Goal: Transaction & Acquisition: Subscribe to service/newsletter

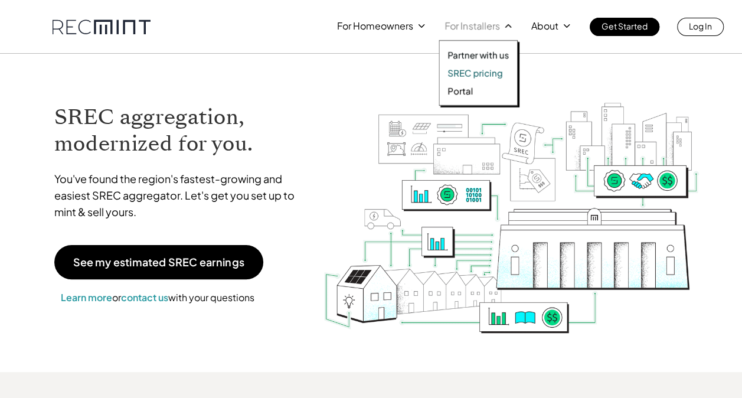
click at [479, 70] on p "SREC pricing" at bounding box center [475, 73] width 55 height 12
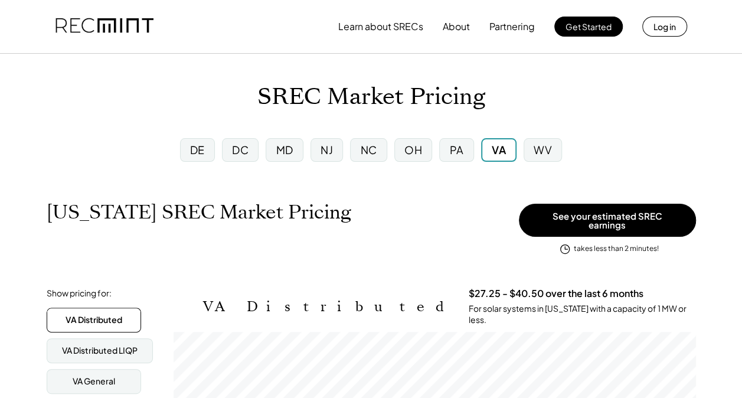
scroll to position [195, 522]
click at [249, 152] on div "DC" at bounding box center [240, 149] width 17 height 15
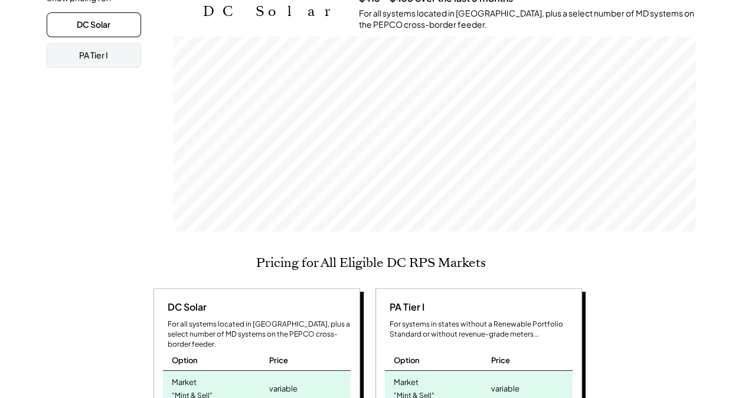
scroll to position [472, 0]
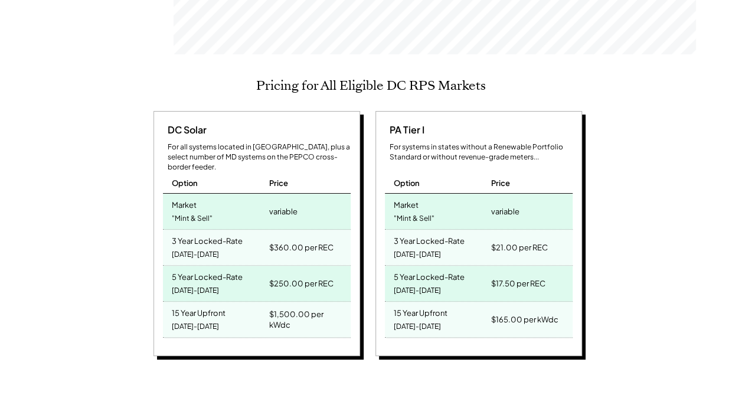
click at [247, 111] on div "DC Solar For all systems located in DC, plus a select number of MD systems on t…" at bounding box center [257, 234] width 207 height 246
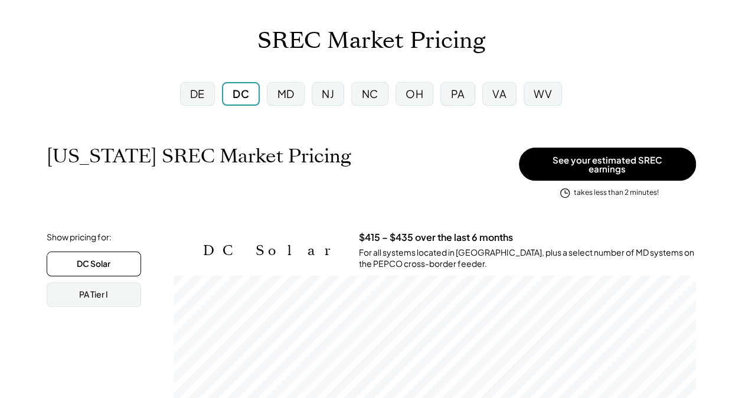
scroll to position [0, 0]
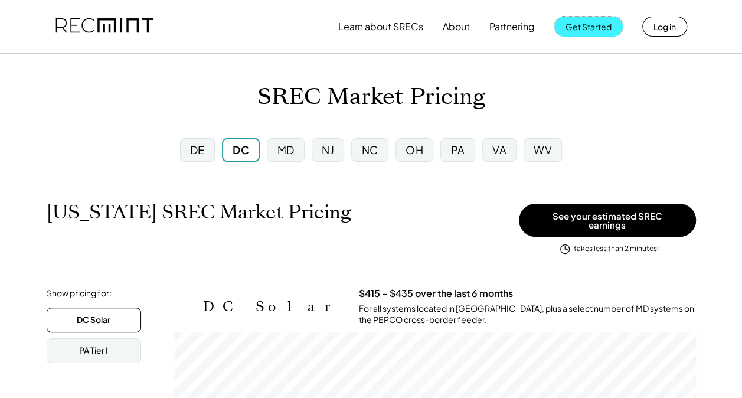
click at [562, 32] on button "Get Started" at bounding box center [588, 27] width 68 height 20
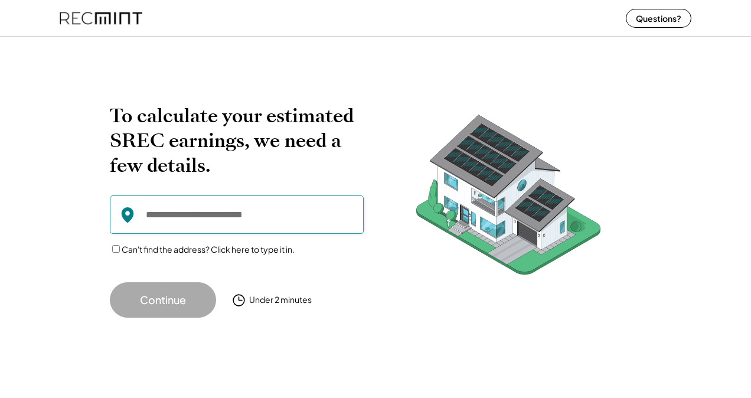
click at [224, 229] on input "input" at bounding box center [237, 214] width 254 height 38
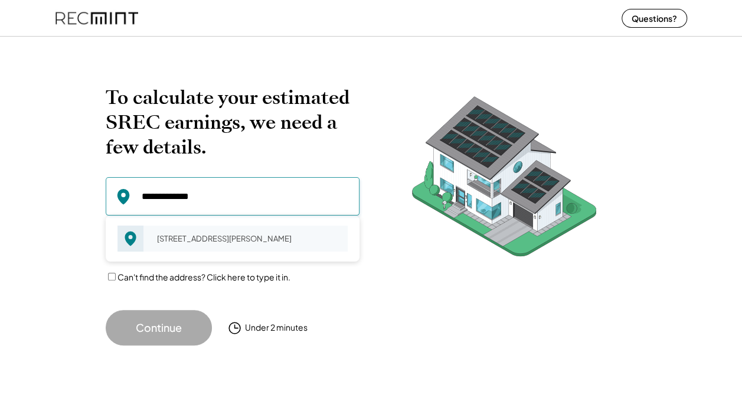
click at [182, 239] on div "[STREET_ADDRESS][PERSON_NAME]" at bounding box center [248, 238] width 198 height 17
type input "**********"
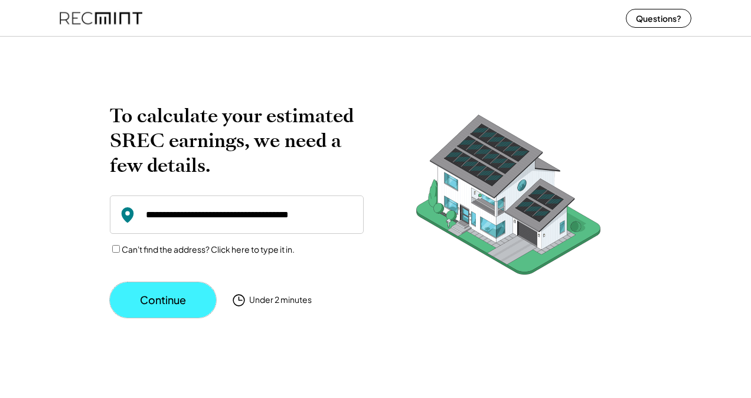
click at [163, 296] on button "Continue" at bounding box center [163, 299] width 106 height 35
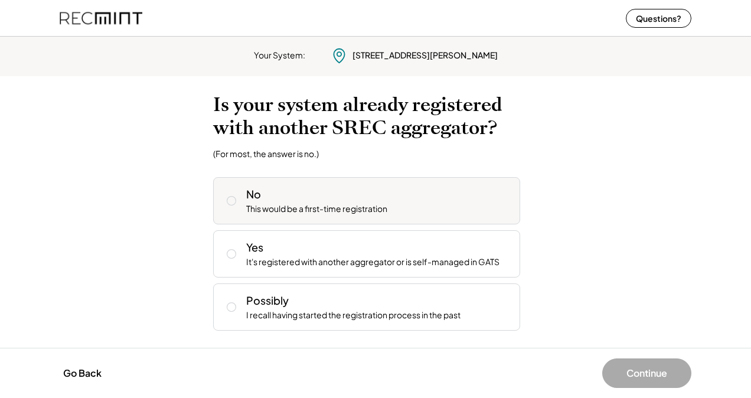
click at [469, 190] on div "No This would be a first-time registration" at bounding box center [378, 201] width 265 height 28
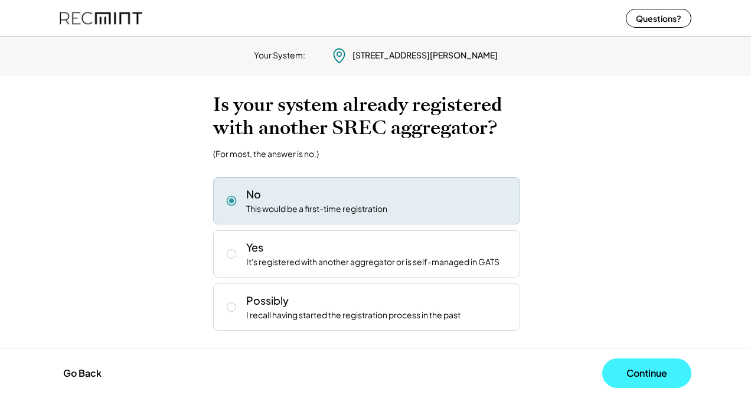
click at [635, 384] on button "Continue" at bounding box center [646, 373] width 89 height 30
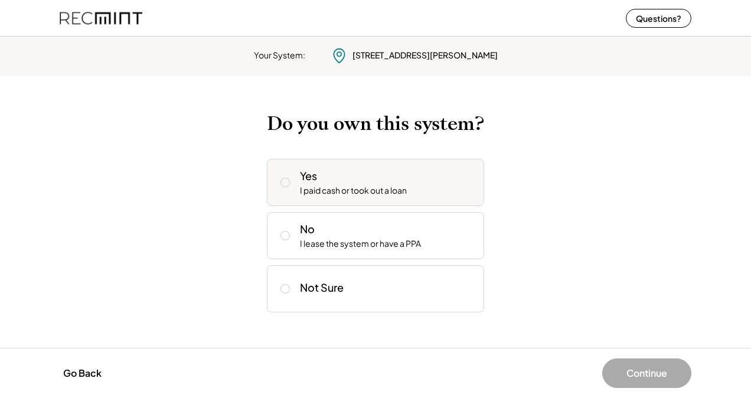
click at [441, 180] on div "Yes I paid cash or took out a loan" at bounding box center [387, 182] width 175 height 28
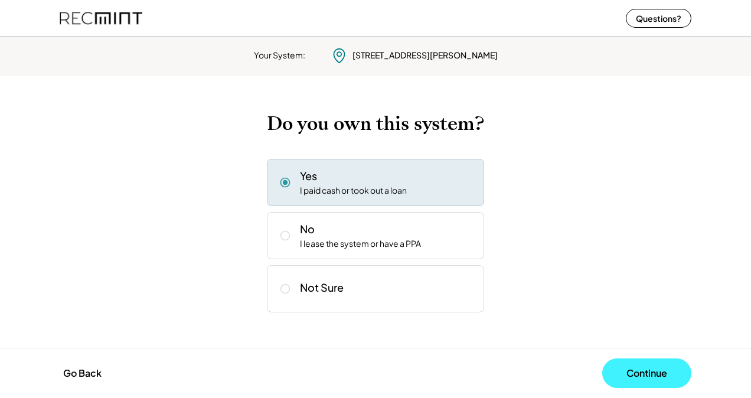
click at [637, 376] on button "Continue" at bounding box center [646, 373] width 89 height 30
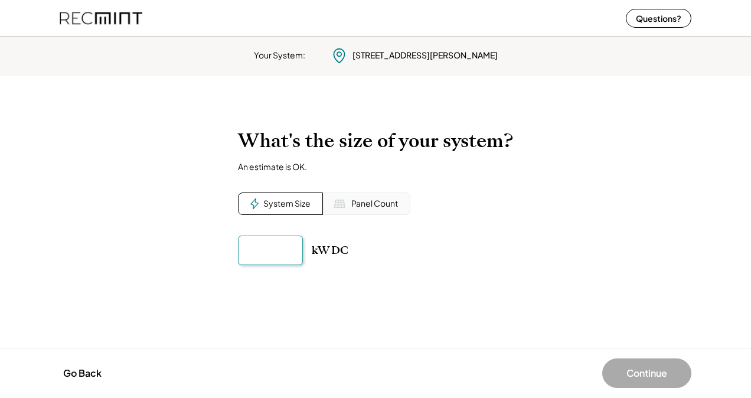
click at [283, 254] on input "input" at bounding box center [270, 251] width 65 height 30
type input "******"
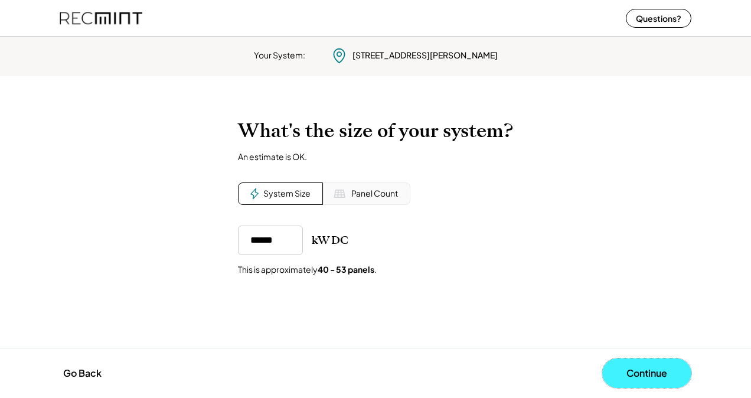
click at [677, 363] on button "Continue" at bounding box center [646, 373] width 89 height 30
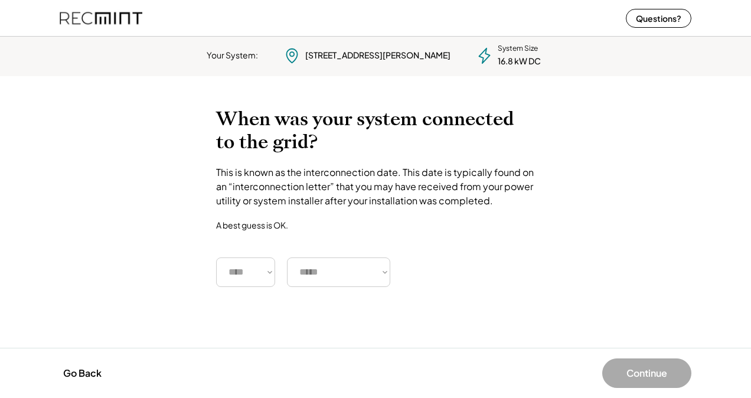
click at [257, 275] on select "**** **** **** **** **** **** **** **** **** **** **** **** **** **** ****" at bounding box center [245, 272] width 59 height 30
select select "****"
click at [216, 257] on select "**** **** **** **** **** **** **** **** **** **** **** **** **** **** ****" at bounding box center [245, 272] width 59 height 30
click at [334, 288] on div "To calculate your estimated SREC earnings, we need a few details. 5302 Sherrill…" at bounding box center [375, 212] width 751 height 232
click at [339, 278] on select "***** ******* ******** ***** ***** *** **** **** ****** ********* ******* *****…" at bounding box center [338, 272] width 103 height 30
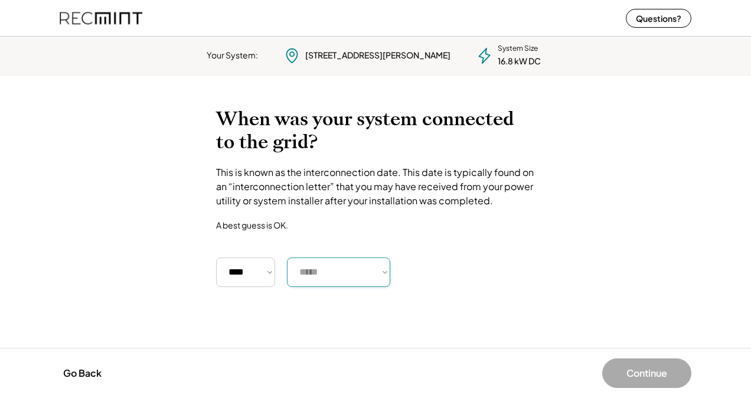
select select "*********"
click at [287, 257] on select "***** ******* ******** ***** ***** *** **** **** ****** ********* ******* *****…" at bounding box center [338, 272] width 103 height 30
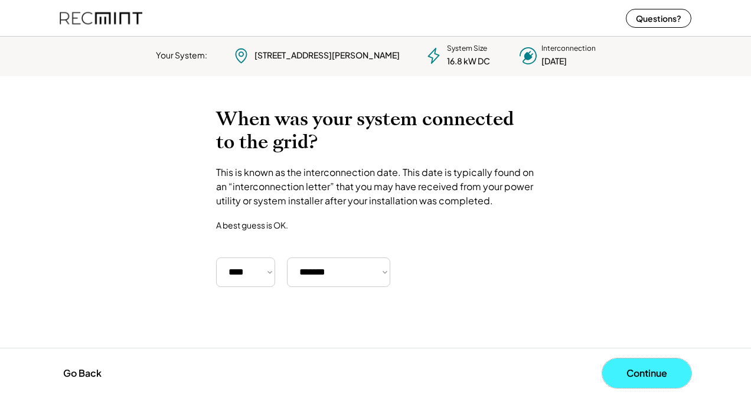
click at [673, 377] on button "Continue" at bounding box center [646, 373] width 89 height 30
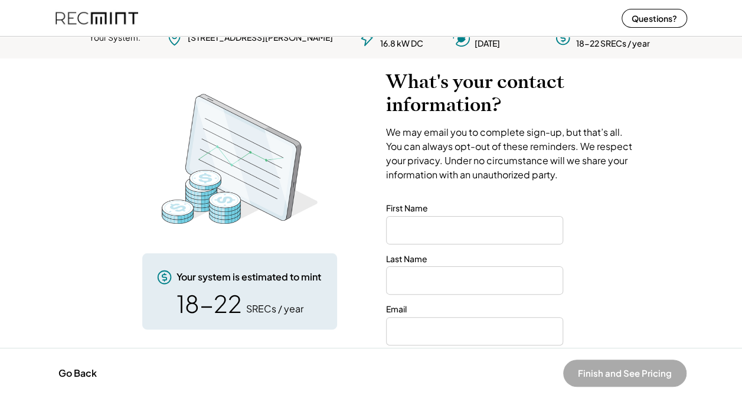
scroll to position [27, 0]
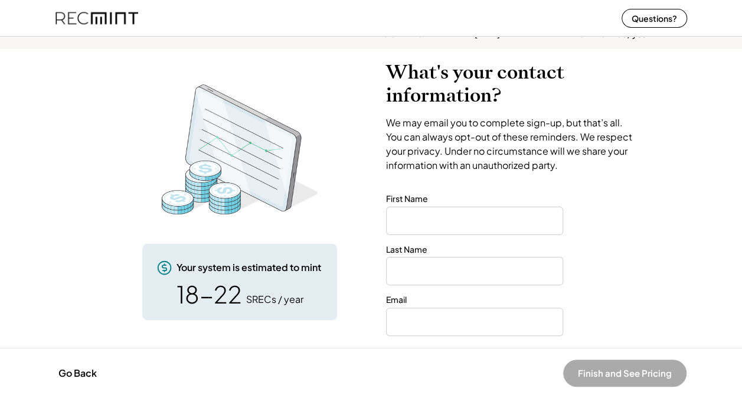
click at [480, 216] on input "input" at bounding box center [474, 221] width 177 height 28
type input "*******"
type input "**********"
click at [487, 317] on input "email" at bounding box center [474, 322] width 177 height 28
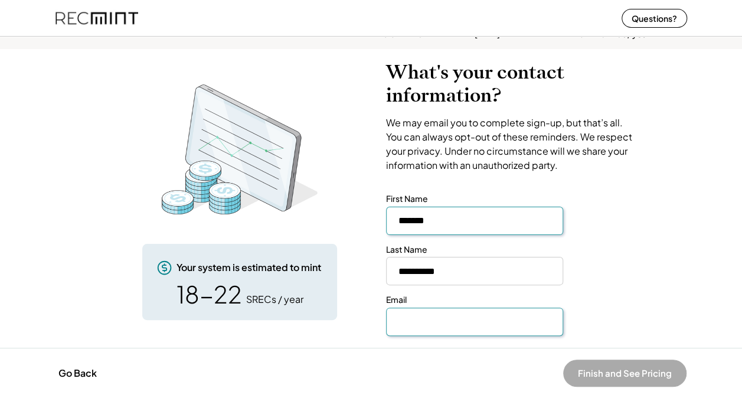
type input "**********"
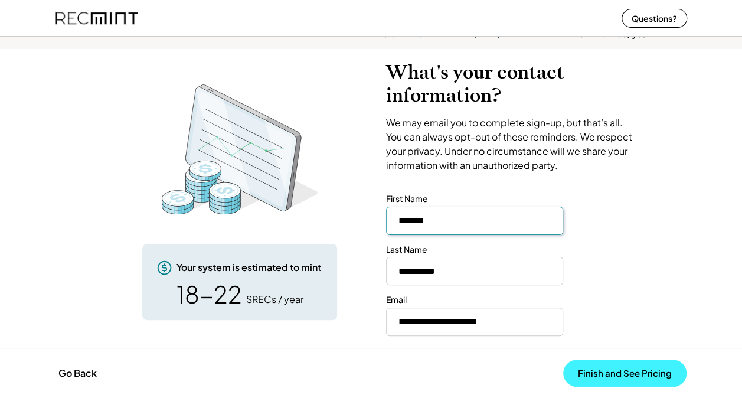
click at [661, 370] on button "Finish and See Pricing" at bounding box center [624, 373] width 123 height 27
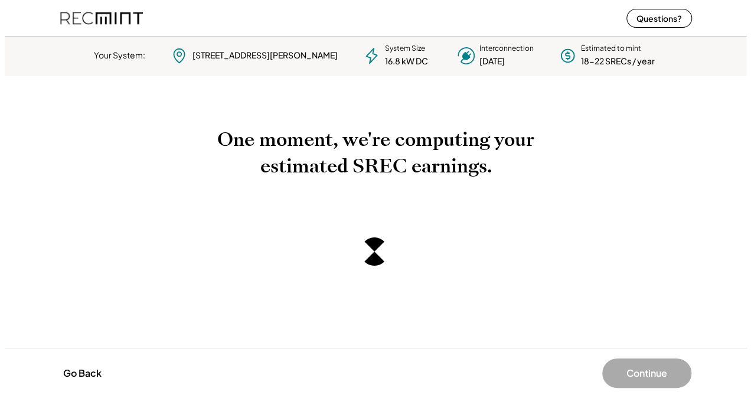
scroll to position [0, 0]
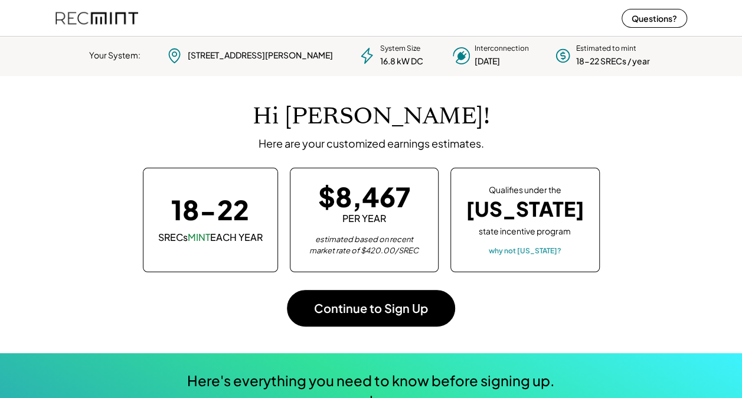
scroll to position [166, 329]
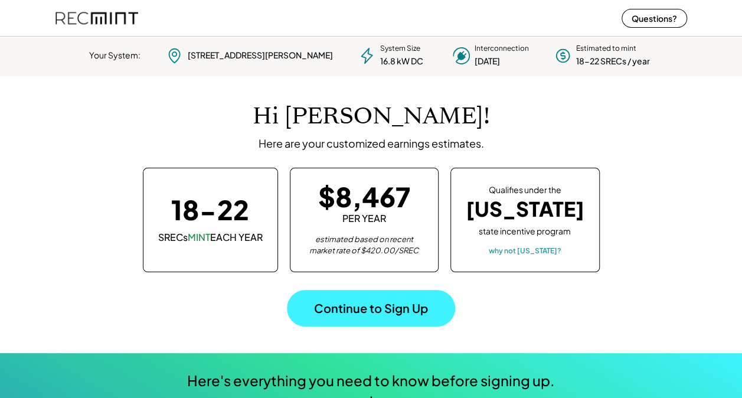
click at [398, 308] on button "Continue to Sign Up" at bounding box center [371, 308] width 168 height 37
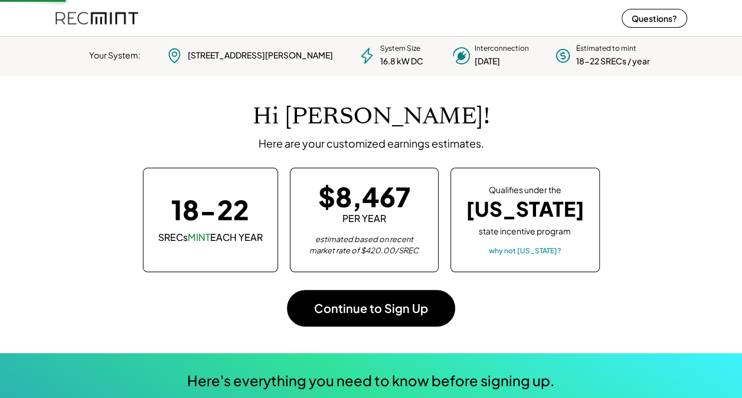
scroll to position [1, 0]
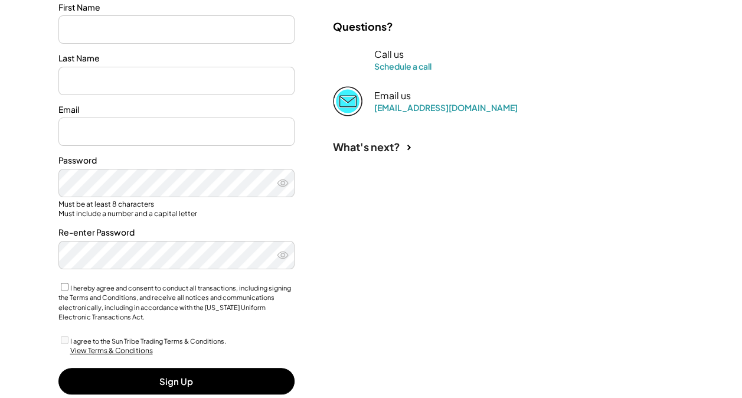
type input "*******"
type input "**********"
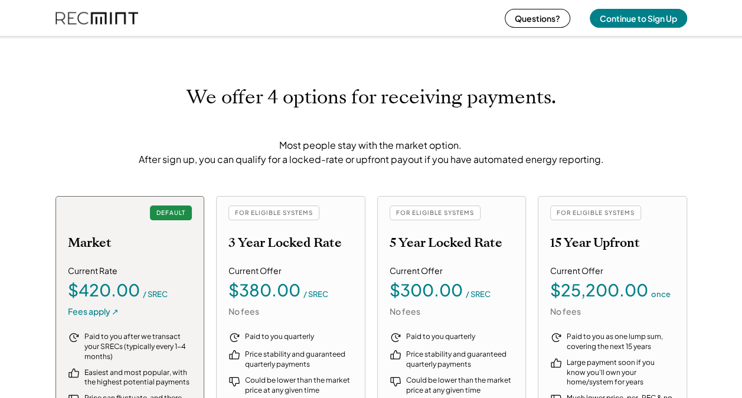
scroll to position [1240, 0]
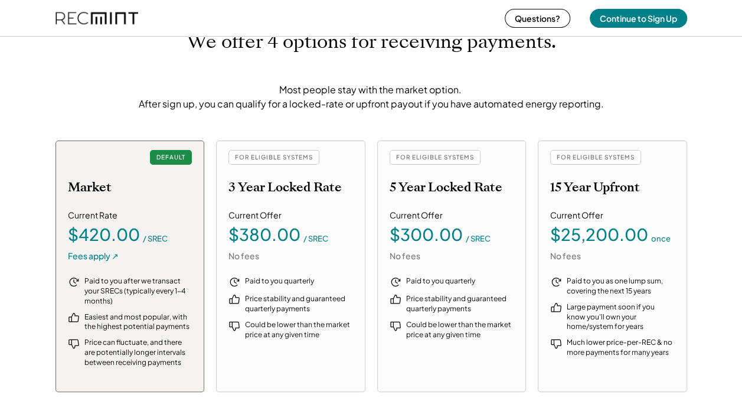
click at [608, 188] on h2 "15 Year Upfront" at bounding box center [595, 187] width 90 height 15
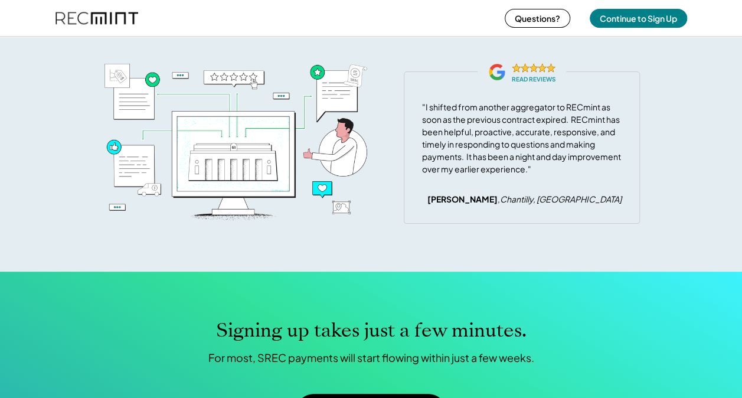
scroll to position [3460, 0]
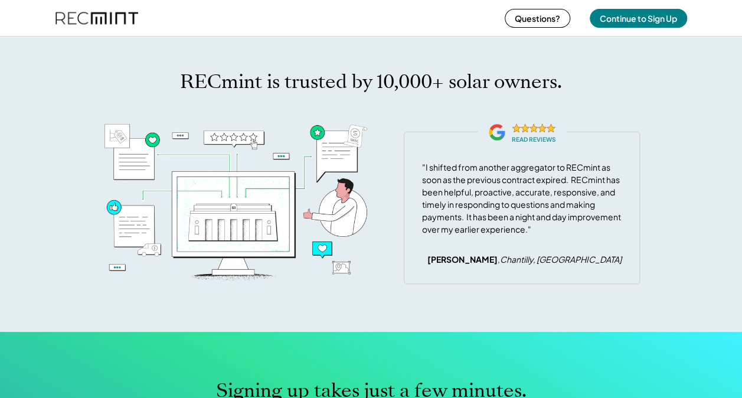
drag, startPoint x: 603, startPoint y: 138, endPoint x: 626, endPoint y: 75, distance: 67.2
click at [626, 75] on div "RECmint is trusted by 10,000+ solar owners. READ REVIEWS "I shifted from anothe…" at bounding box center [371, 177] width 742 height 308
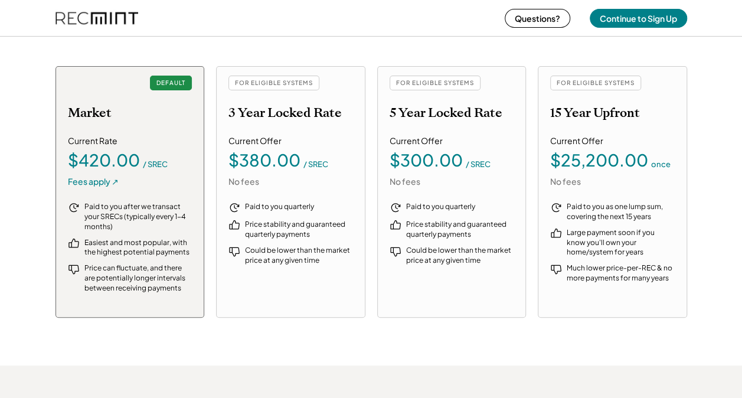
scroll to position [1216, 0]
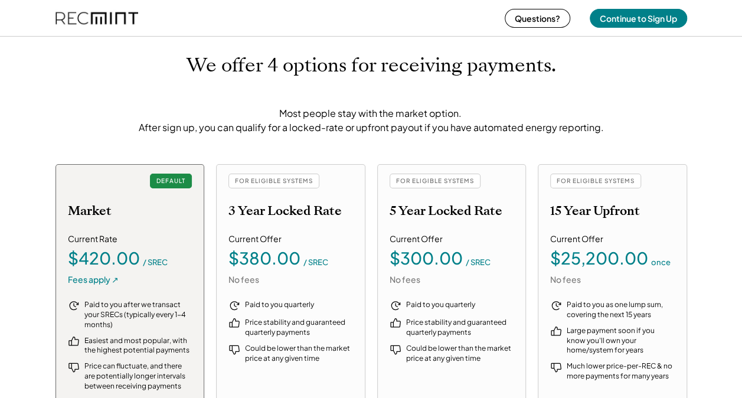
click at [637, 225] on div "FOR ELIGIBLE SYSTEMS 15 Year Upfront Current Offer $25,200.00 once No fees Paid…" at bounding box center [612, 290] width 149 height 252
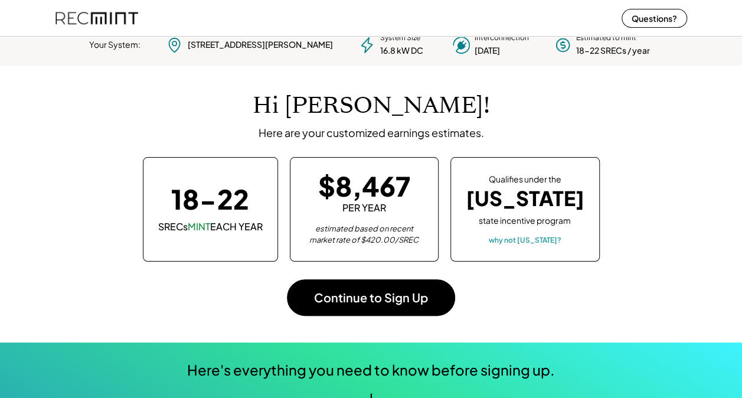
scroll to position [0, 0]
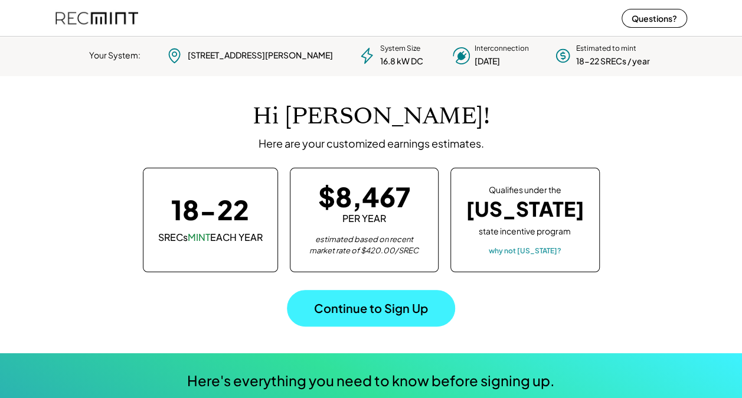
click at [375, 316] on button "Continue to Sign Up" at bounding box center [371, 308] width 168 height 37
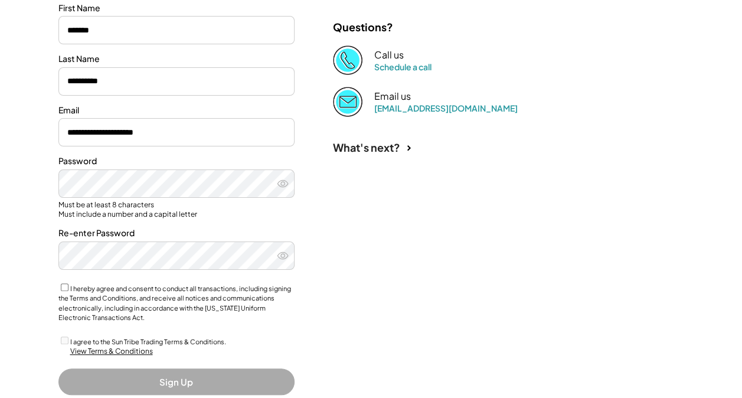
scroll to position [206, 0]
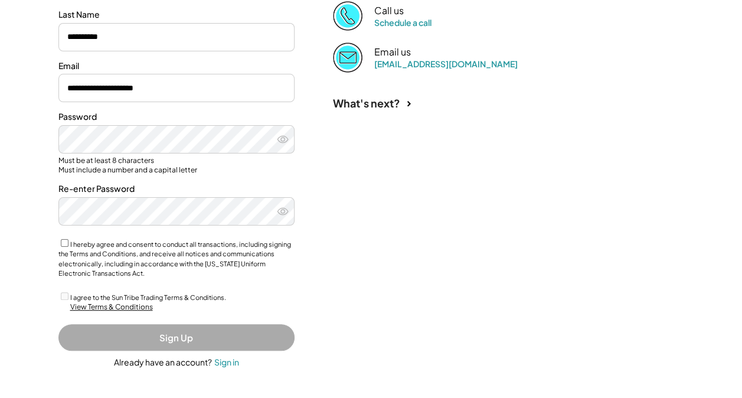
click at [130, 307] on div "View Terms & Conditions" at bounding box center [111, 307] width 83 height 10
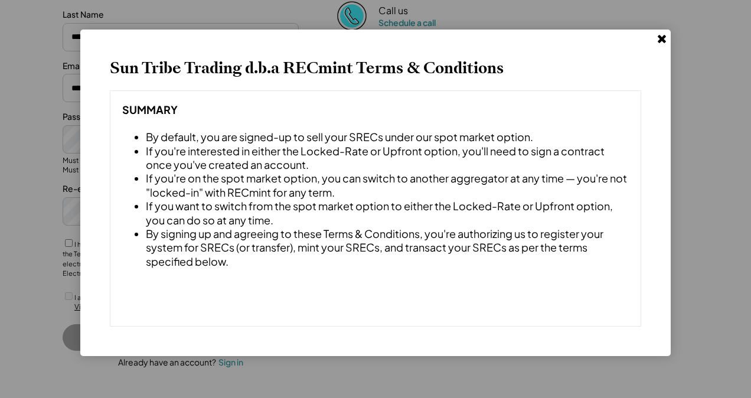
click at [660, 42] on use at bounding box center [662, 39] width 8 height 8
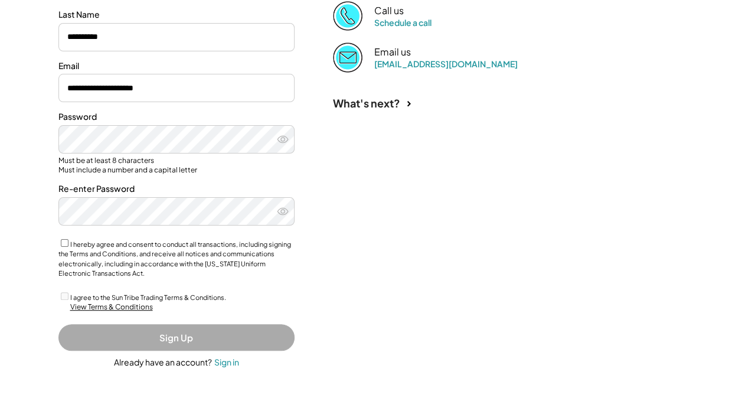
click at [409, 107] on button at bounding box center [409, 104] width 12 height 12
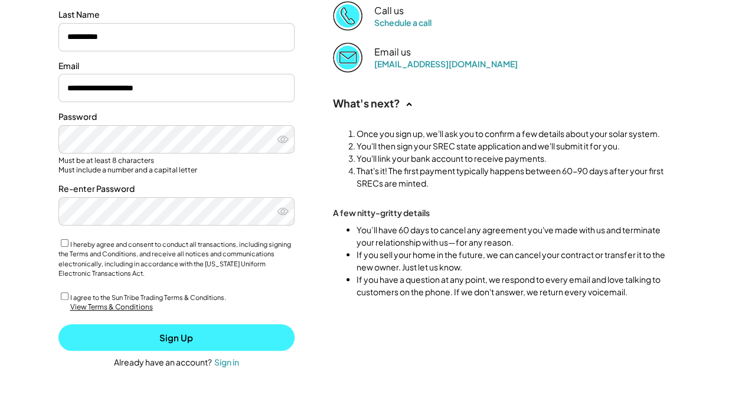
click at [184, 335] on button "Sign Up" at bounding box center [176, 337] width 236 height 27
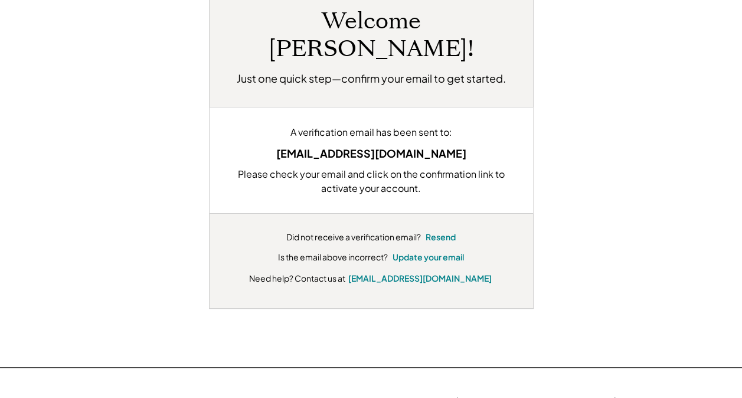
scroll to position [118, 0]
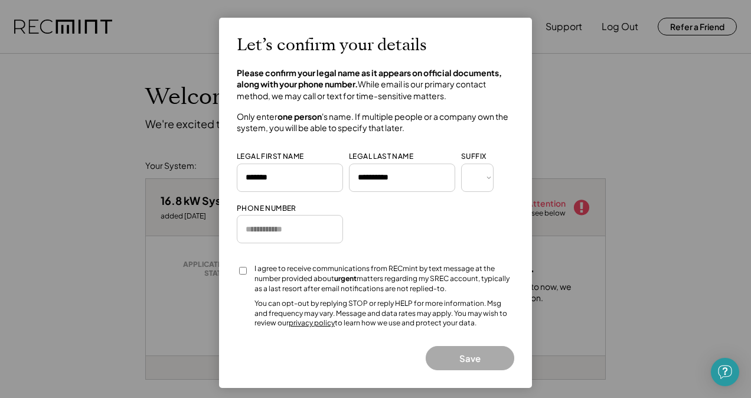
click at [285, 220] on input "input" at bounding box center [290, 229] width 106 height 28
type input "**********"
click at [240, 266] on div at bounding box center [243, 274] width 12 height 21
click at [475, 359] on button "Save" at bounding box center [470, 358] width 89 height 24
click at [481, 363] on button "Save" at bounding box center [470, 358] width 89 height 24
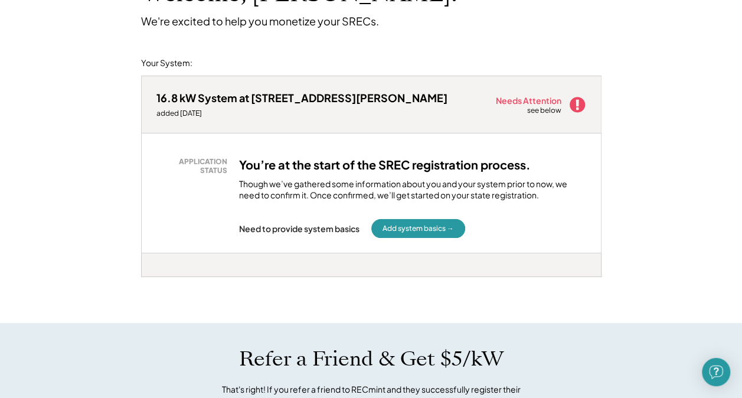
scroll to position [118, 0]
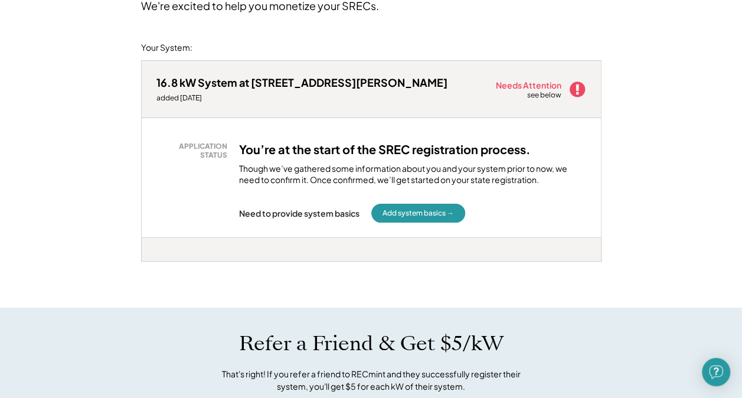
click at [576, 80] on div "Needs Attention see below" at bounding box center [541, 89] width 90 height 24
click at [577, 95] on use at bounding box center [576, 88] width 15 height 15
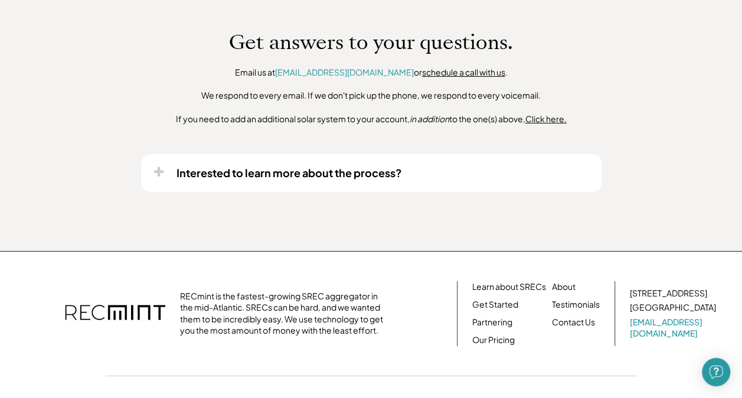
scroll to position [768, 0]
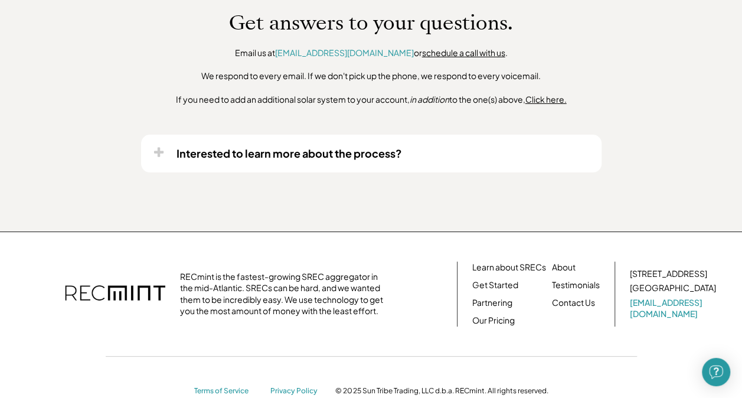
click at [160, 149] on icon at bounding box center [159, 152] width 12 height 12
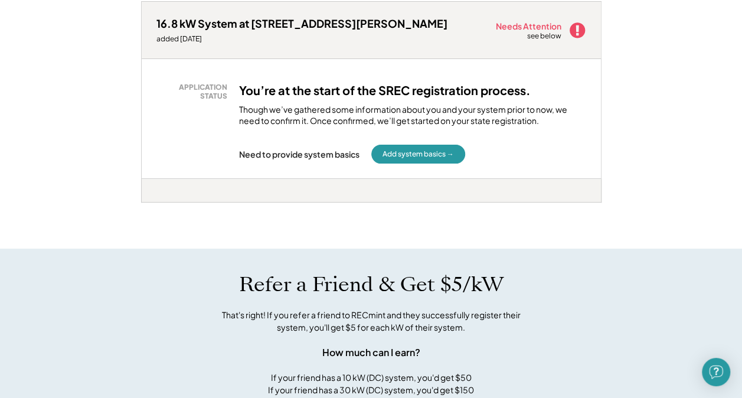
scroll to position [0, 0]
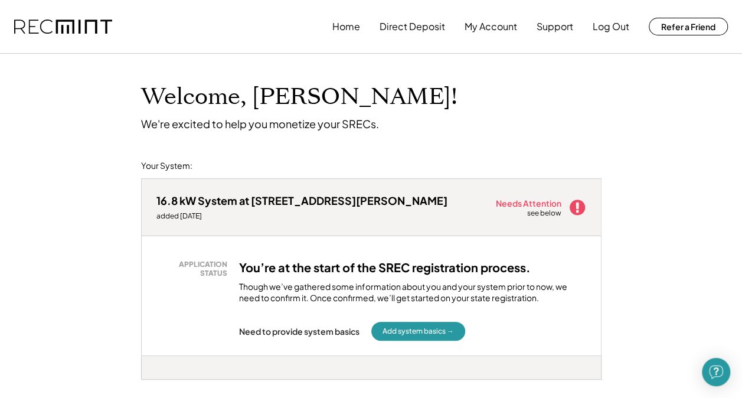
click at [575, 210] on use at bounding box center [576, 207] width 15 height 15
click at [541, 226] on div "16.8 kW System at 5302 Sherrill Ave added 8/23/25 Needs Attention see below" at bounding box center [371, 207] width 459 height 57
click at [507, 34] on button "My Account" at bounding box center [491, 27] width 53 height 24
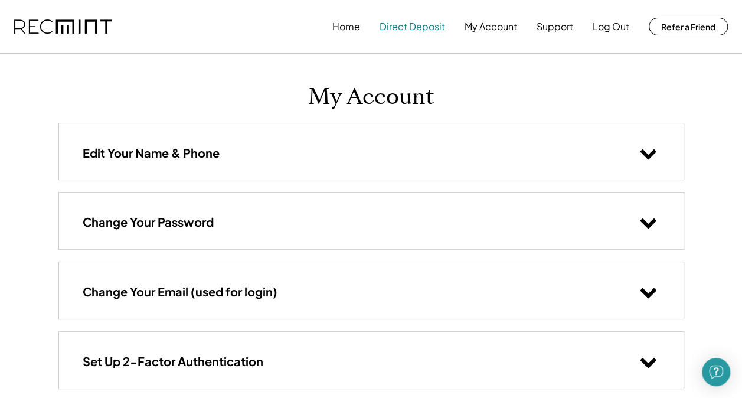
click at [410, 20] on button "Direct Deposit" at bounding box center [413, 27] width 66 height 24
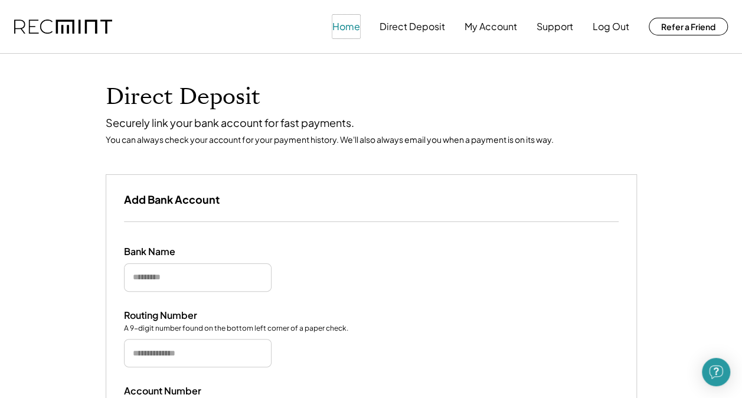
click at [357, 26] on button "Home" at bounding box center [346, 27] width 28 height 24
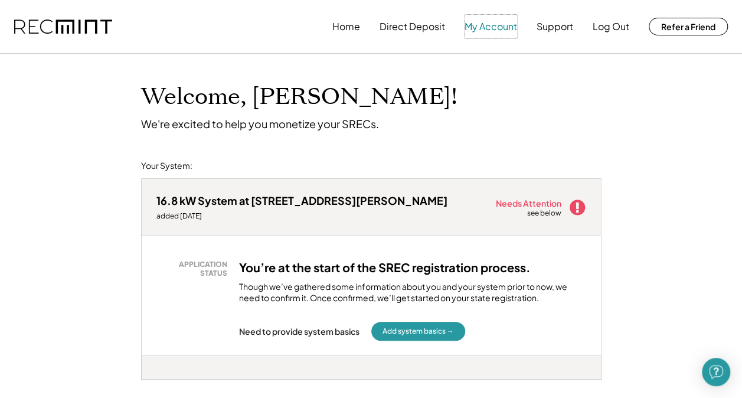
click at [506, 27] on button "My Account" at bounding box center [491, 27] width 53 height 24
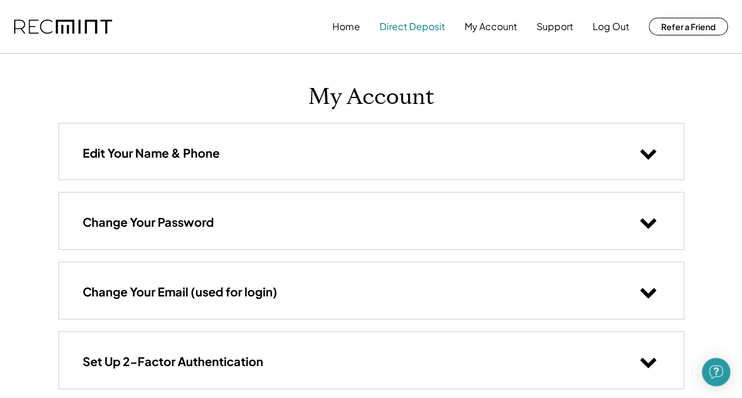
click at [425, 20] on button "Direct Deposit" at bounding box center [413, 27] width 66 height 24
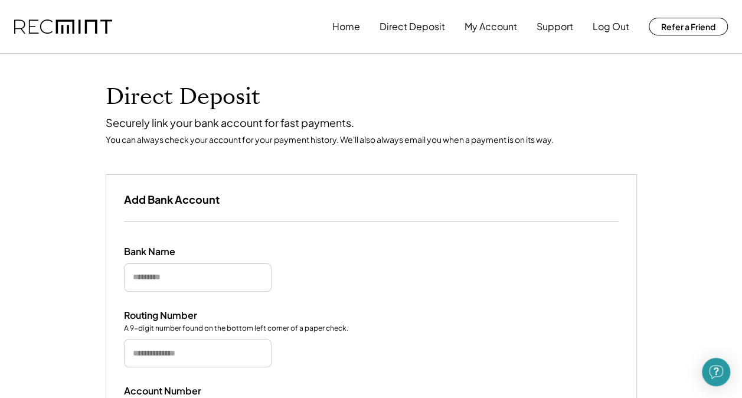
click at [359, 14] on div "Home Direct Deposit My Account Support Log Out Refer a Friend" at bounding box center [371, 26] width 742 height 53
click at [354, 31] on button "Home" at bounding box center [346, 27] width 28 height 24
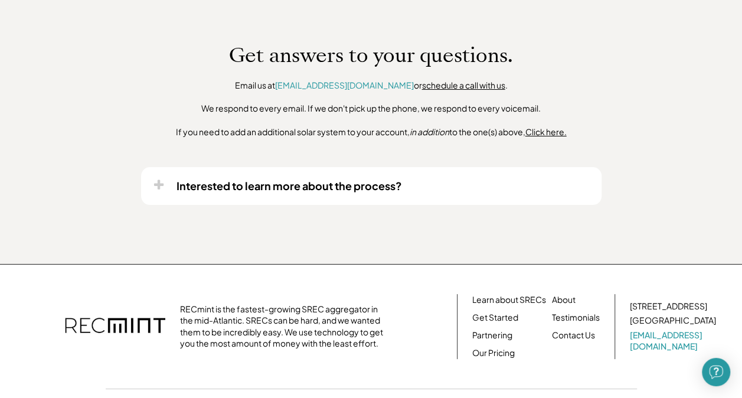
scroll to position [794, 0]
